Goal: Transaction & Acquisition: Purchase product/service

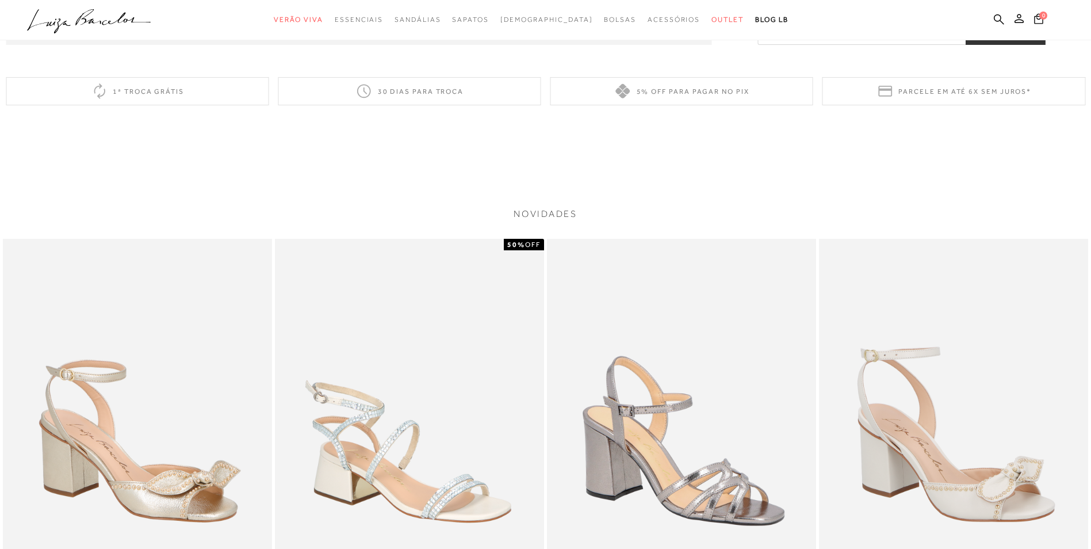
scroll to position [1766, 0]
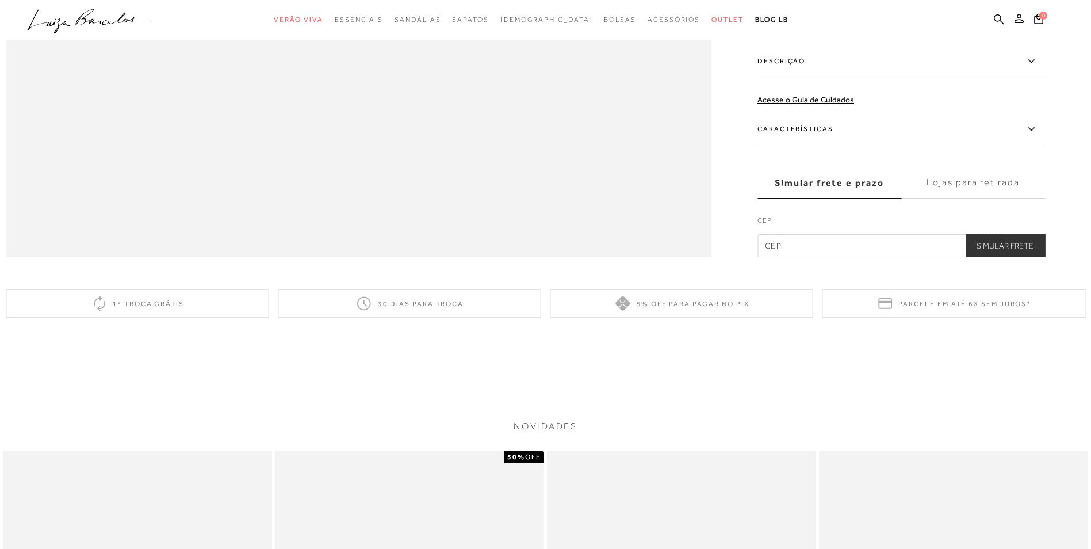
click at [553, 257] on input "text" at bounding box center [901, 245] width 288 height 23
click at [553, 257] on button "Simular Frete" at bounding box center [1005, 245] width 80 height 23
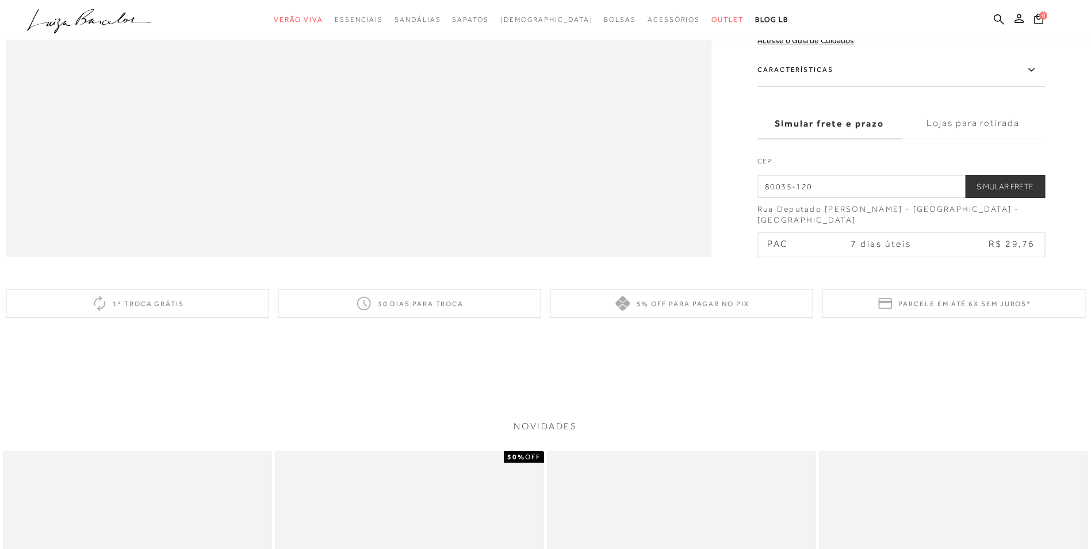
drag, startPoint x: 823, startPoint y: 223, endPoint x: 674, endPoint y: 231, distance: 149.2
type input "82100-530"
click at [553, 175] on button "Simular Frete" at bounding box center [1005, 186] width 80 height 23
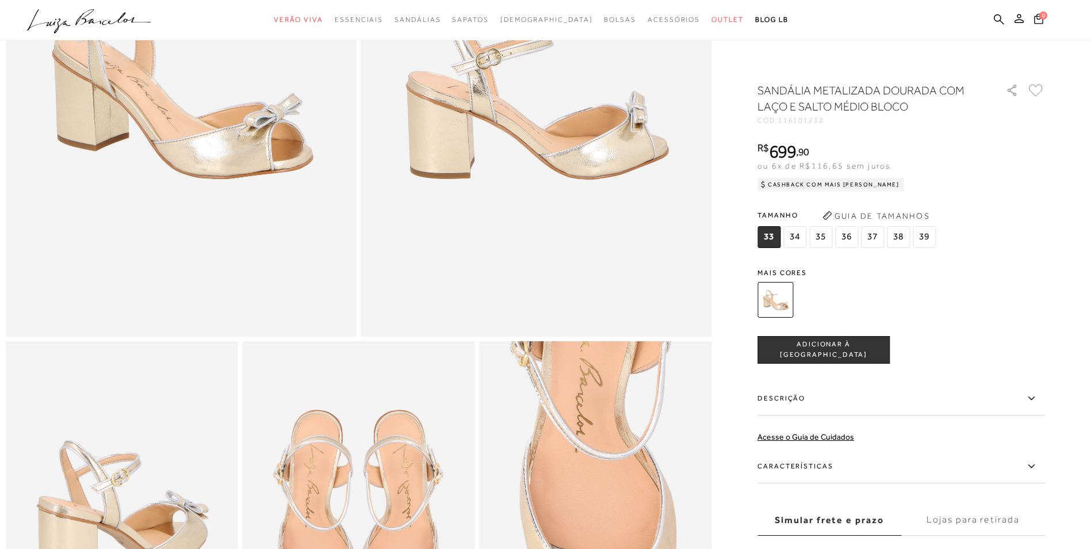
scroll to position [0, 0]
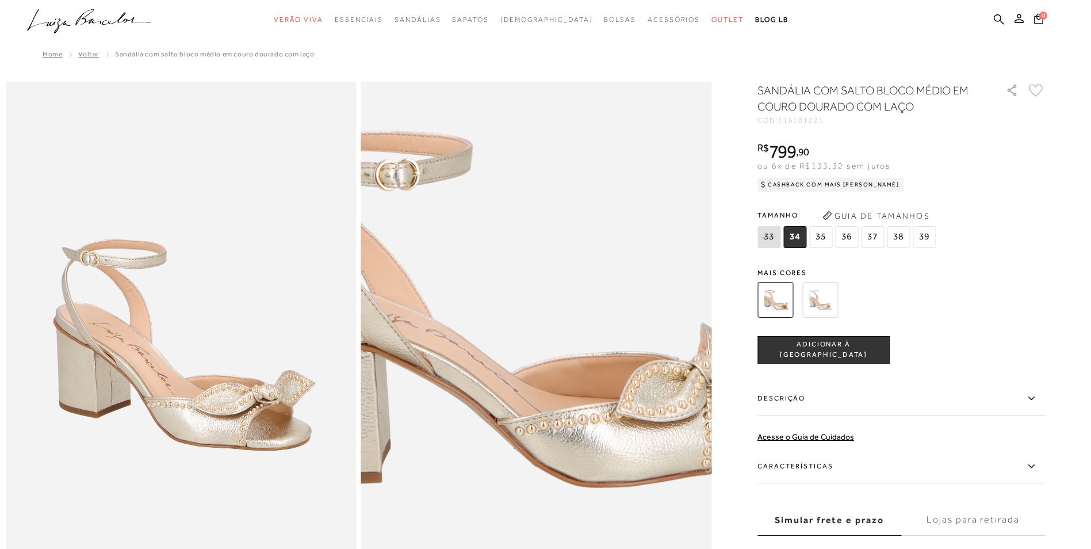
click at [565, 416] on img at bounding box center [509, 277] width 701 height 1052
